Goal: Information Seeking & Learning: Understand process/instructions

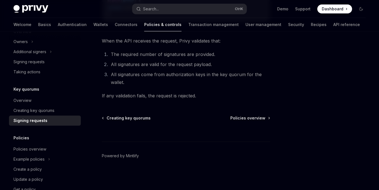
scroll to position [425, 0]
click at [130, 120] on span "Creating key quorums" at bounding box center [129, 119] width 44 height 6
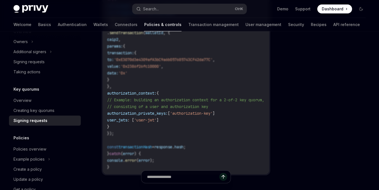
scroll to position [275, 0]
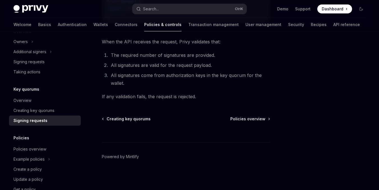
scroll to position [425, 0]
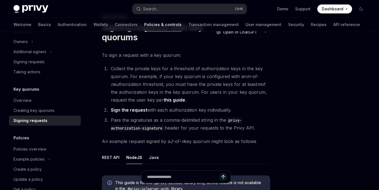
scroll to position [22, 0]
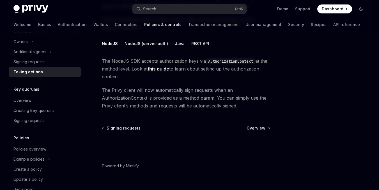
scroll to position [86, 0]
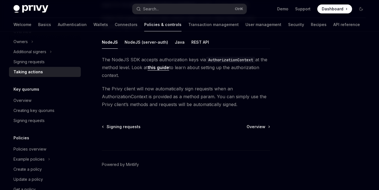
click at [167, 70] on link "this guide" at bounding box center [159, 68] width 22 height 6
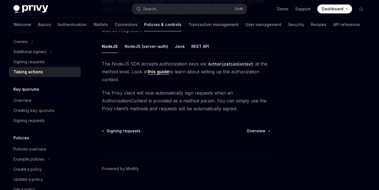
scroll to position [81, 0]
click at [247, 132] on span "Overview" at bounding box center [256, 132] width 19 height 6
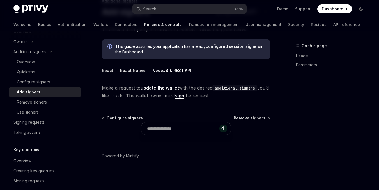
scroll to position [45, 0]
type textarea "*"
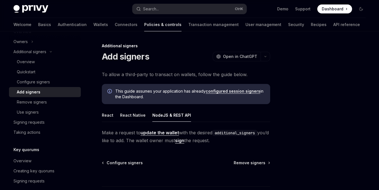
click at [153, 133] on link "update the wallet" at bounding box center [160, 133] width 38 height 6
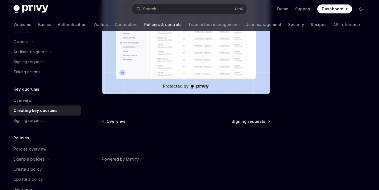
scroll to position [243, 0]
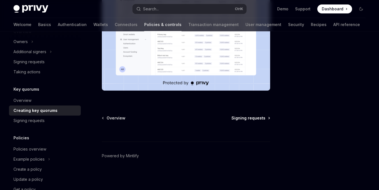
click at [239, 118] on span "Signing requests" at bounding box center [248, 119] width 34 height 6
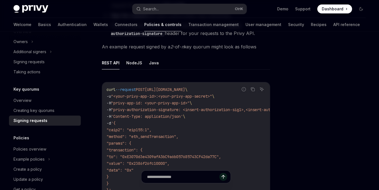
scroll to position [122, 0]
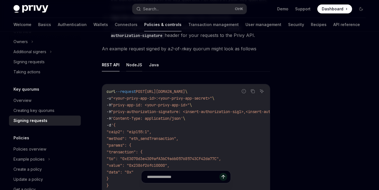
click at [132, 63] on button "NodeJS" at bounding box center [134, 64] width 16 height 13
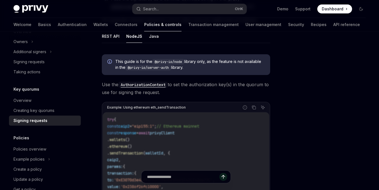
scroll to position [151, 0]
click at [157, 88] on code "AuthorizationContext" at bounding box center [142, 85] width 49 height 6
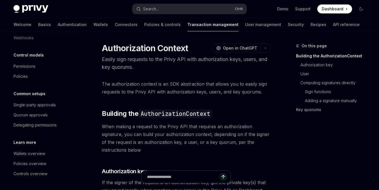
scroll to position [189, 0]
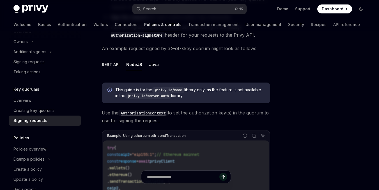
scroll to position [122, 0]
type textarea "*"
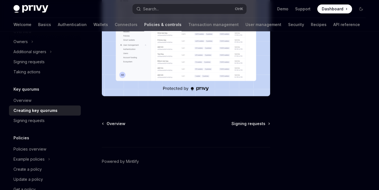
scroll to position [243, 0]
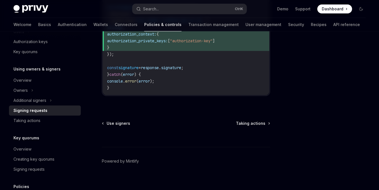
scroll to position [362, 0]
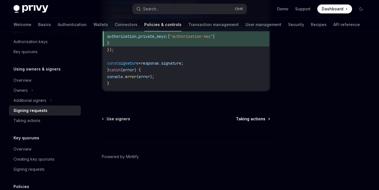
click at [252, 119] on span "Taking actions" at bounding box center [250, 119] width 29 height 6
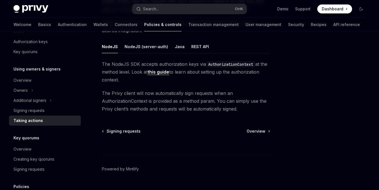
scroll to position [79, 0]
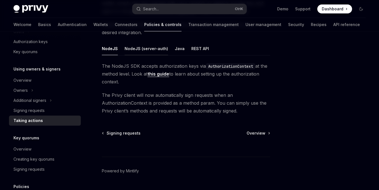
click at [157, 50] on button "NodeJS (server-auth)" at bounding box center [146, 48] width 43 height 13
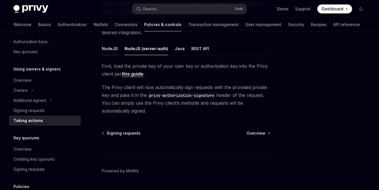
click at [112, 50] on button "NodeJS" at bounding box center [110, 48] width 16 height 13
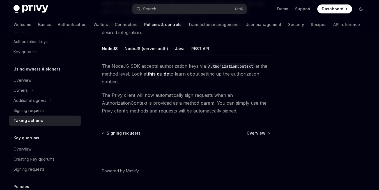
click at [163, 75] on link "this guide" at bounding box center [159, 74] width 22 height 6
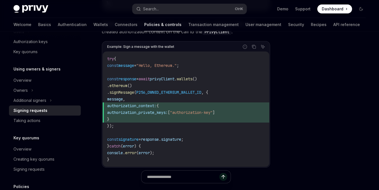
scroll to position [271, 0]
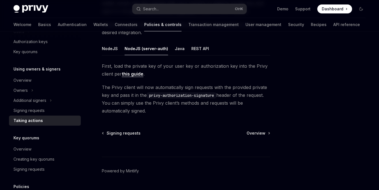
type textarea "*"
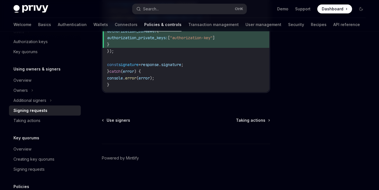
scroll to position [362, 0]
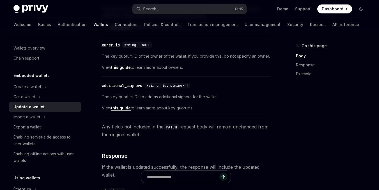
scroll to position [39, 0]
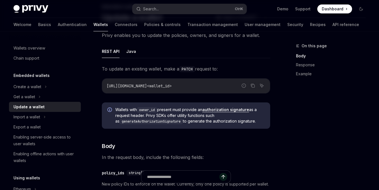
click at [233, 109] on link "authorization signature" at bounding box center [225, 109] width 47 height 5
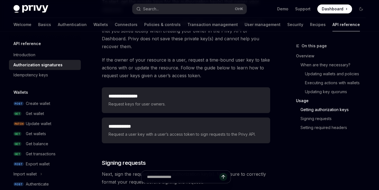
scroll to position [761, 0]
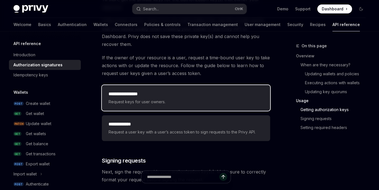
click at [205, 98] on div "**********" at bounding box center [186, 98] width 168 height 26
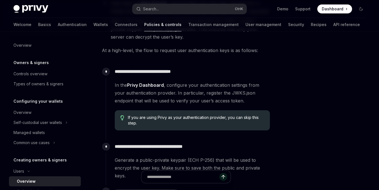
scroll to position [286, 0]
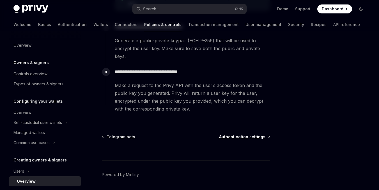
click at [260, 134] on span "Authentication settings" at bounding box center [242, 137] width 46 height 6
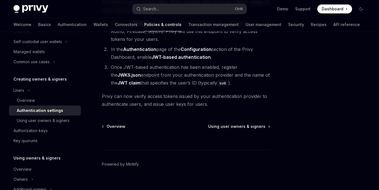
scroll to position [133, 0]
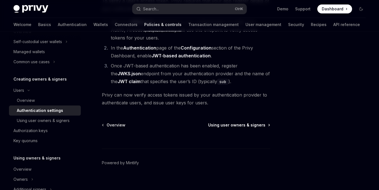
click at [242, 127] on span "Using user owners & signers" at bounding box center [236, 126] width 57 height 6
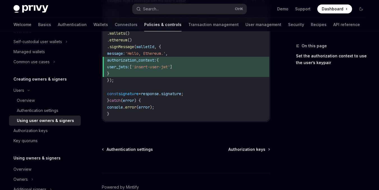
scroll to position [444, 0]
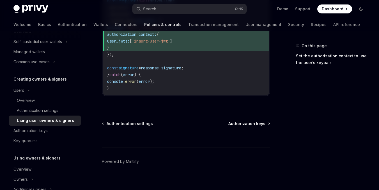
click at [252, 121] on span "Authorization keys" at bounding box center [246, 124] width 37 height 6
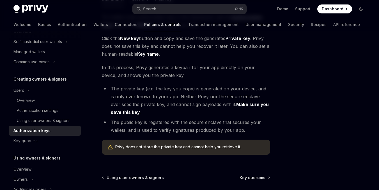
scroll to position [196, 0]
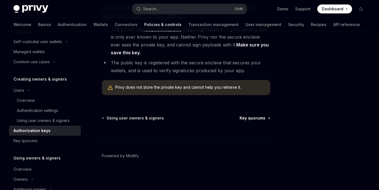
click at [259, 118] on span "Key quorums" at bounding box center [253, 119] width 26 height 6
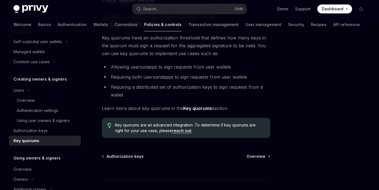
scroll to position [65, 0]
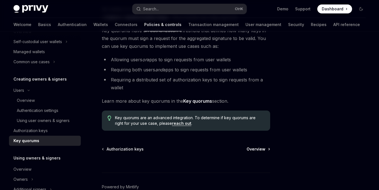
click at [263, 147] on span "Overview" at bounding box center [256, 150] width 19 height 6
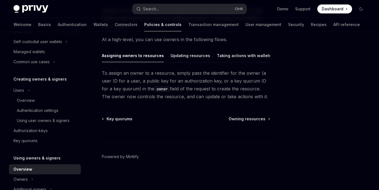
scroll to position [65, 0]
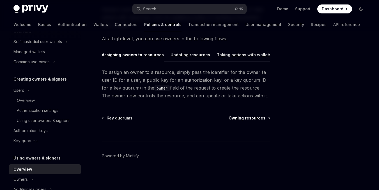
click at [257, 116] on span "Owning resources" at bounding box center [247, 119] width 37 height 6
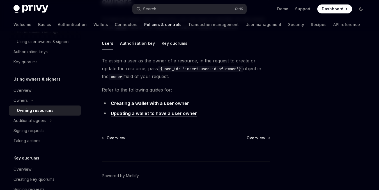
scroll to position [63, 0]
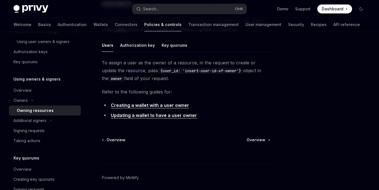
click at [260, 143] on div at bounding box center [186, 153] width 168 height 21
click at [256, 138] on span "Overview" at bounding box center [256, 140] width 19 height 6
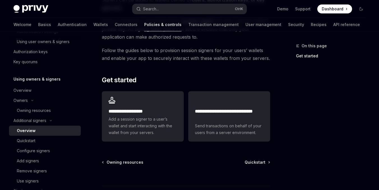
scroll to position [164, 0]
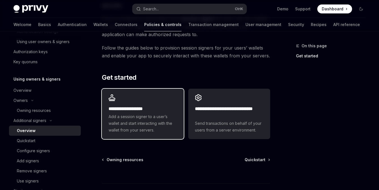
click at [157, 130] on span "Add a session signer to a user’s wallet and start interacting with the wallet f…" at bounding box center [143, 124] width 68 height 20
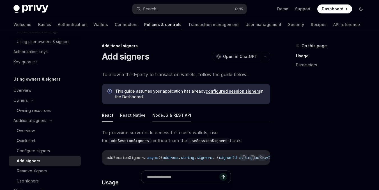
click at [170, 115] on button "NodeJS & REST API" at bounding box center [171, 115] width 39 height 13
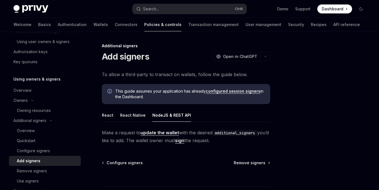
click at [177, 134] on link "update the wallet" at bounding box center [160, 133] width 38 height 6
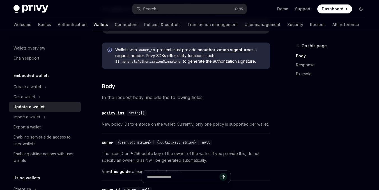
scroll to position [99, 0]
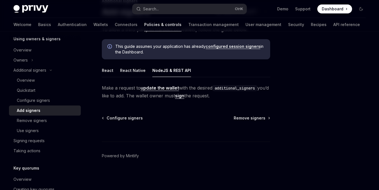
scroll to position [38, 0]
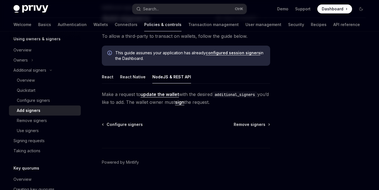
click at [184, 104] on link "sign" at bounding box center [179, 103] width 9 height 6
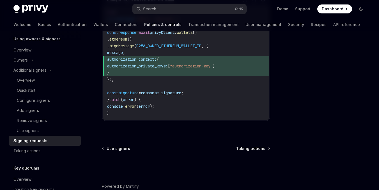
scroll to position [337, 0]
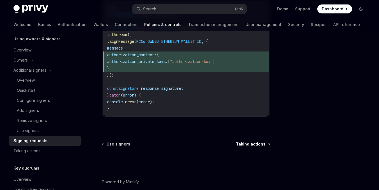
click at [254, 144] on span "Taking actions" at bounding box center [250, 145] width 29 height 6
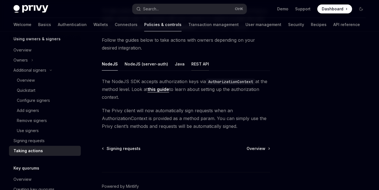
scroll to position [55, 0]
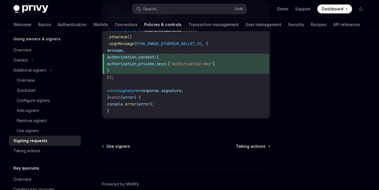
scroll to position [337, 0]
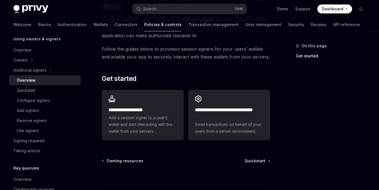
scroll to position [164, 0]
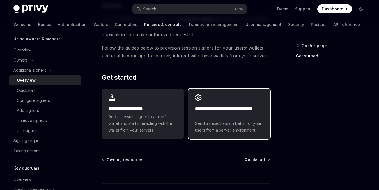
click at [240, 123] on span "Send transactions on behalf of your users from a server environment." at bounding box center [229, 126] width 68 height 13
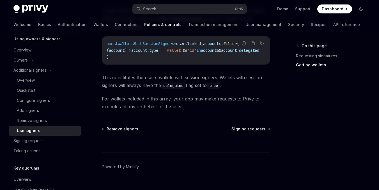
scroll to position [362, 0]
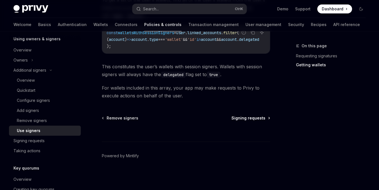
click at [248, 116] on span "Signing requests" at bounding box center [248, 119] width 34 height 6
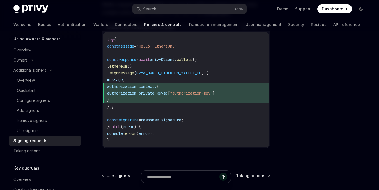
scroll to position [312, 0]
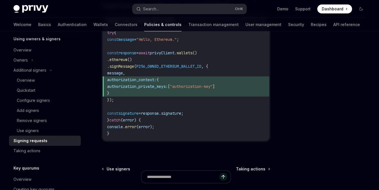
click at [254, 170] on div at bounding box center [186, 180] width 168 height 21
click at [252, 169] on span "Taking actions" at bounding box center [250, 170] width 29 height 6
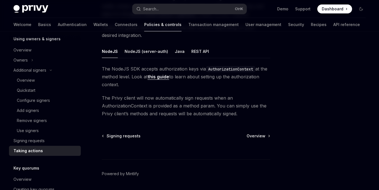
scroll to position [75, 0]
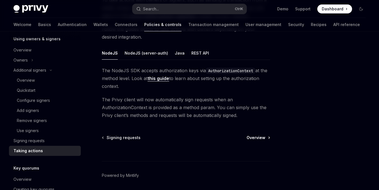
click at [257, 140] on span "Overview" at bounding box center [256, 138] width 19 height 6
type textarea "*"
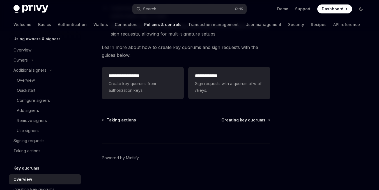
scroll to position [150, 0]
